Goal: Task Accomplishment & Management: Use online tool/utility

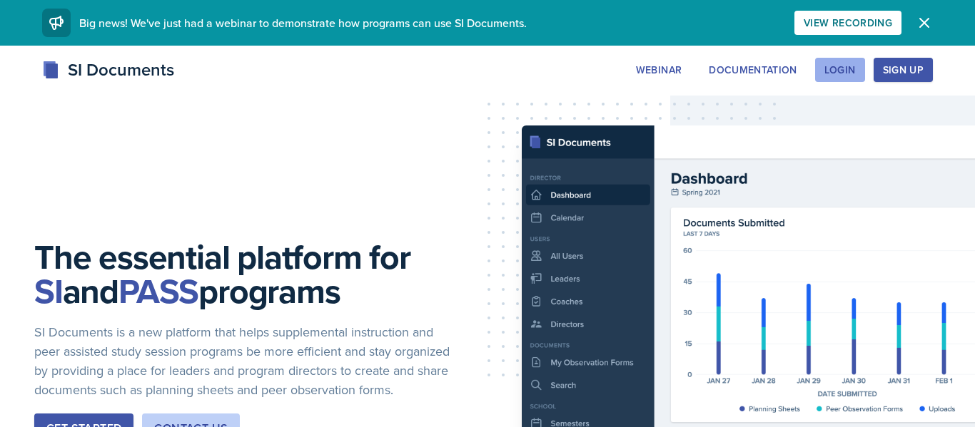
click at [857, 65] on button "Login" at bounding box center [840, 70] width 50 height 24
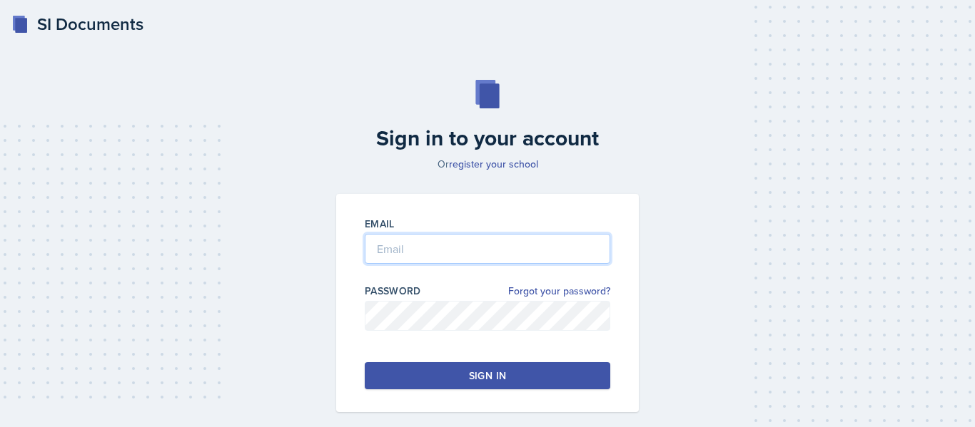
click at [475, 255] on input "email" at bounding box center [487, 249] width 245 height 30
type input "[EMAIL_ADDRESS][DOMAIN_NAME]"
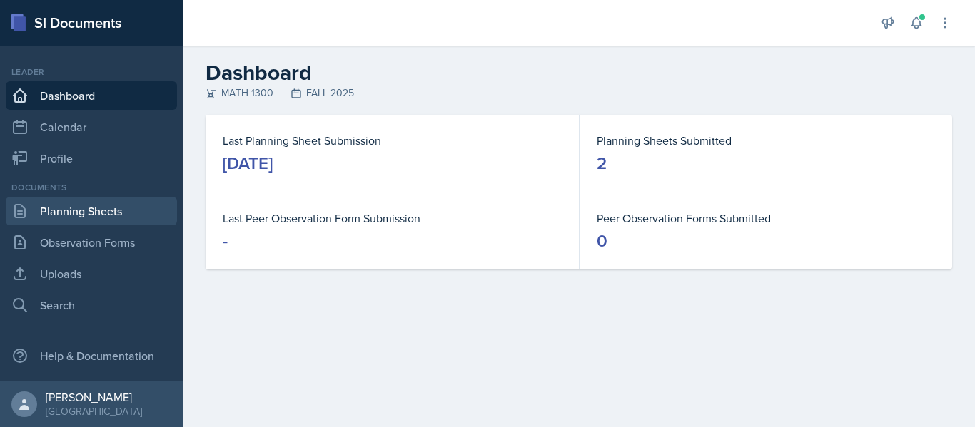
click at [100, 203] on link "Planning Sheets" at bounding box center [91, 211] width 171 height 29
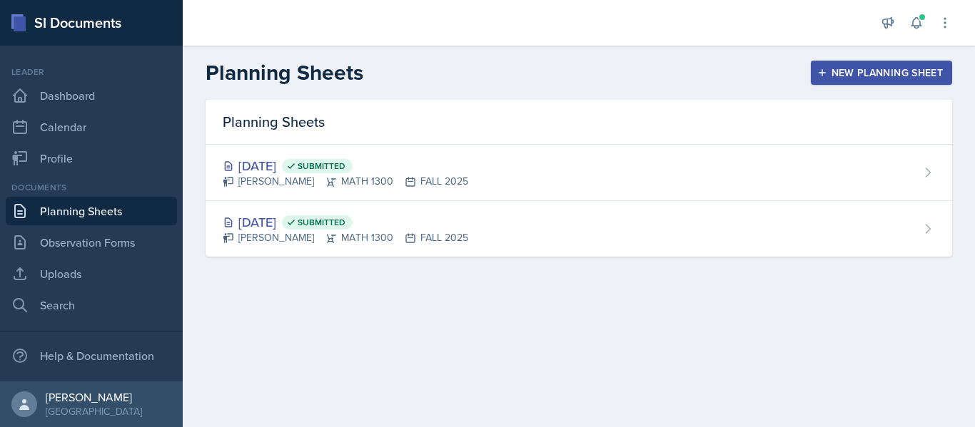
click at [881, 64] on button "New Planning Sheet" at bounding box center [881, 73] width 141 height 24
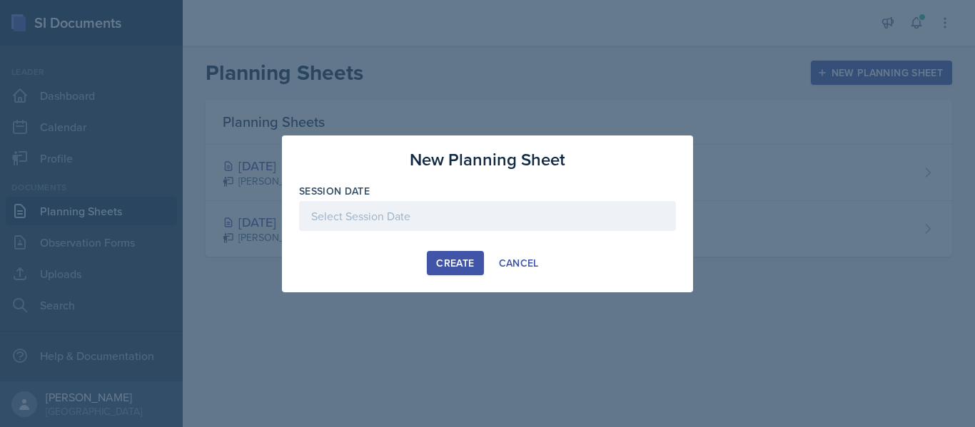
click at [362, 222] on div at bounding box center [487, 216] width 377 height 30
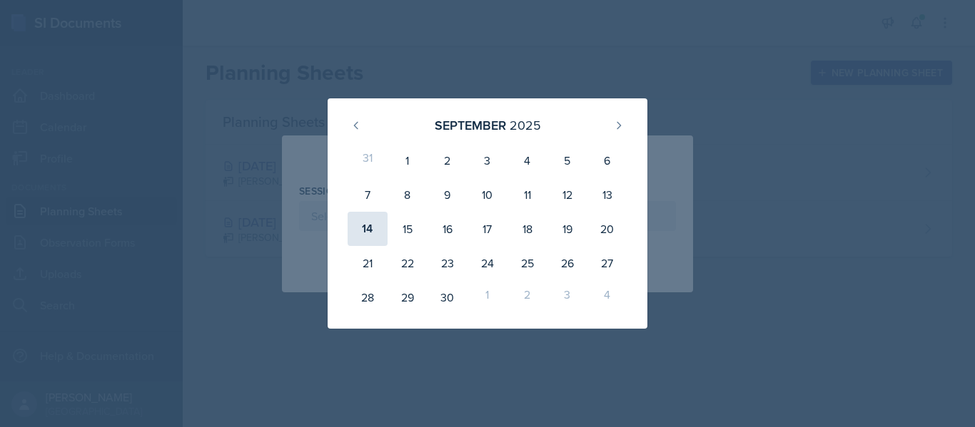
click at [360, 232] on div "14" at bounding box center [368, 229] width 40 height 34
type input "[DATE]"
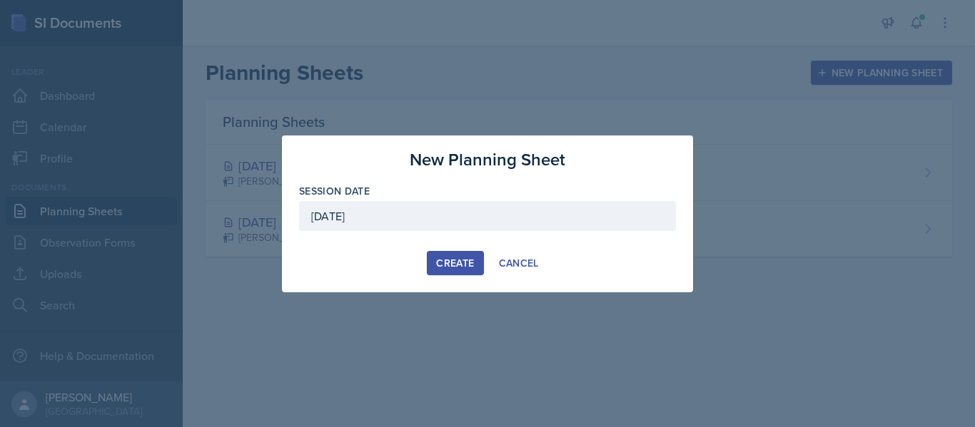
click at [432, 255] on button "Create" at bounding box center [455, 263] width 56 height 24
